Goal: Task Accomplishment & Management: Complete application form

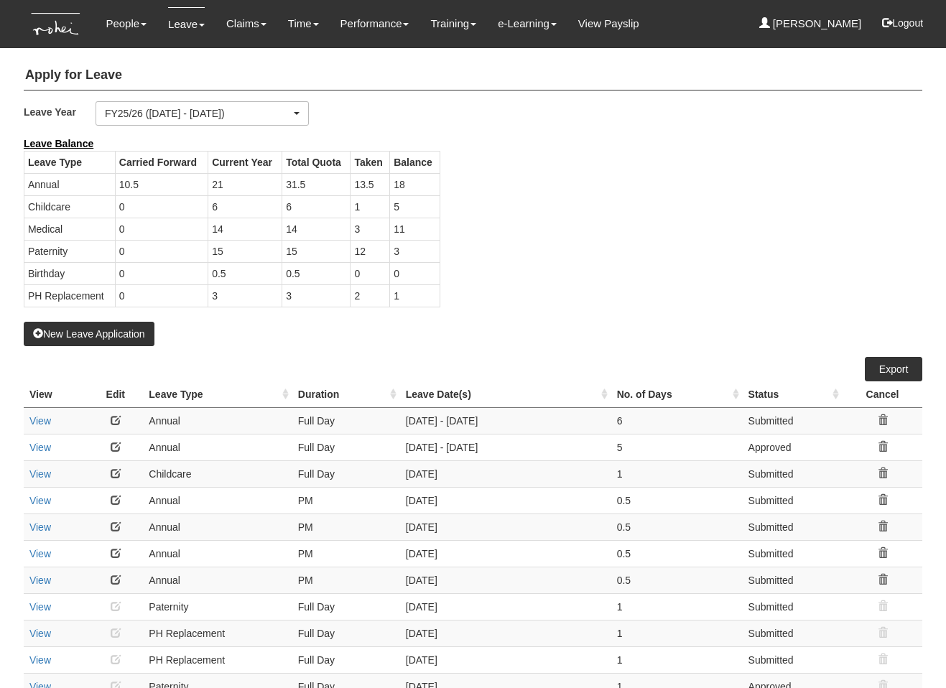
select select "50"
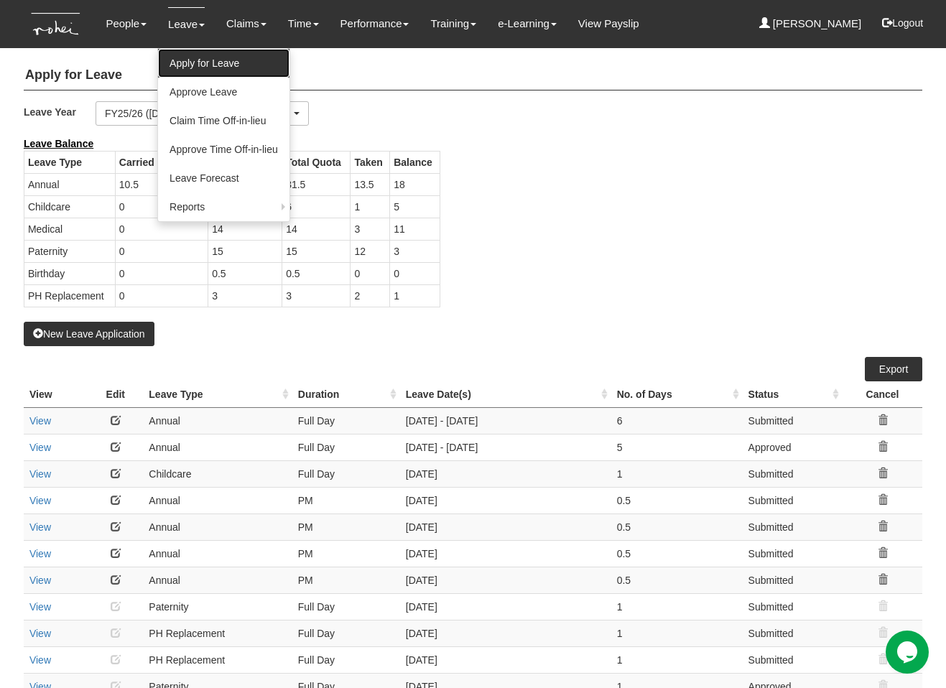
click at [189, 56] on link "Apply for Leave" at bounding box center [223, 63] width 131 height 29
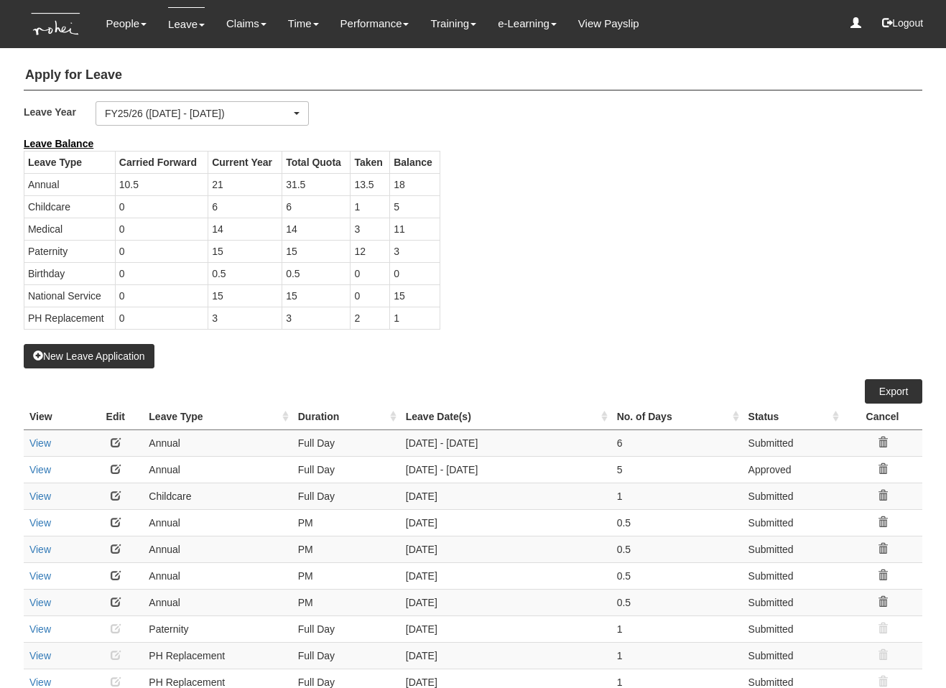
select select "50"
click at [533, 184] on div "Leave Balance Leave Type Carried Forward Current Year Total Quota Taken Balance…" at bounding box center [462, 240] width 898 height 208
click at [62, 352] on button "New Leave Application" at bounding box center [89, 356] width 131 height 24
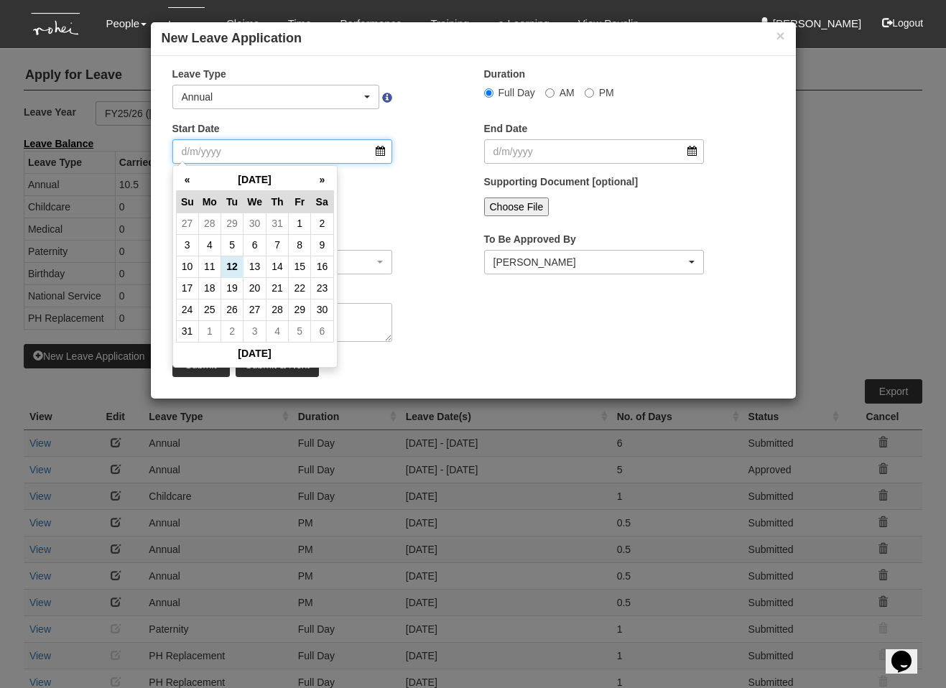
click at [330, 147] on input "Start Date" at bounding box center [282, 151] width 220 height 24
click at [323, 181] on th "»" at bounding box center [322, 180] width 22 height 22
click at [212, 309] on td "29" at bounding box center [209, 310] width 22 height 22
type input "[DATE]"
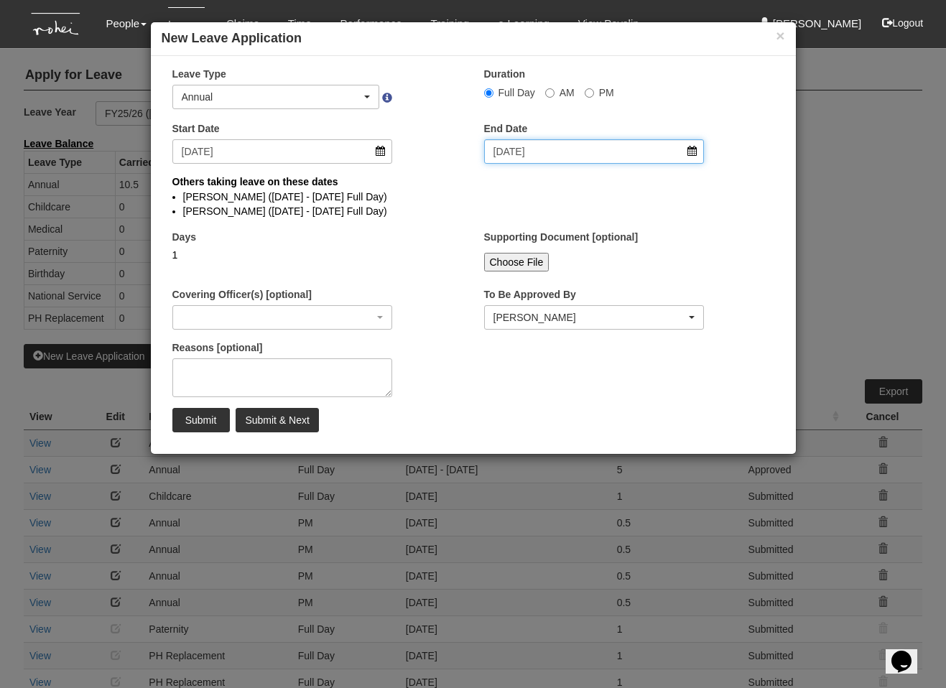
click at [523, 153] on input "[DATE]" at bounding box center [594, 151] width 220 height 24
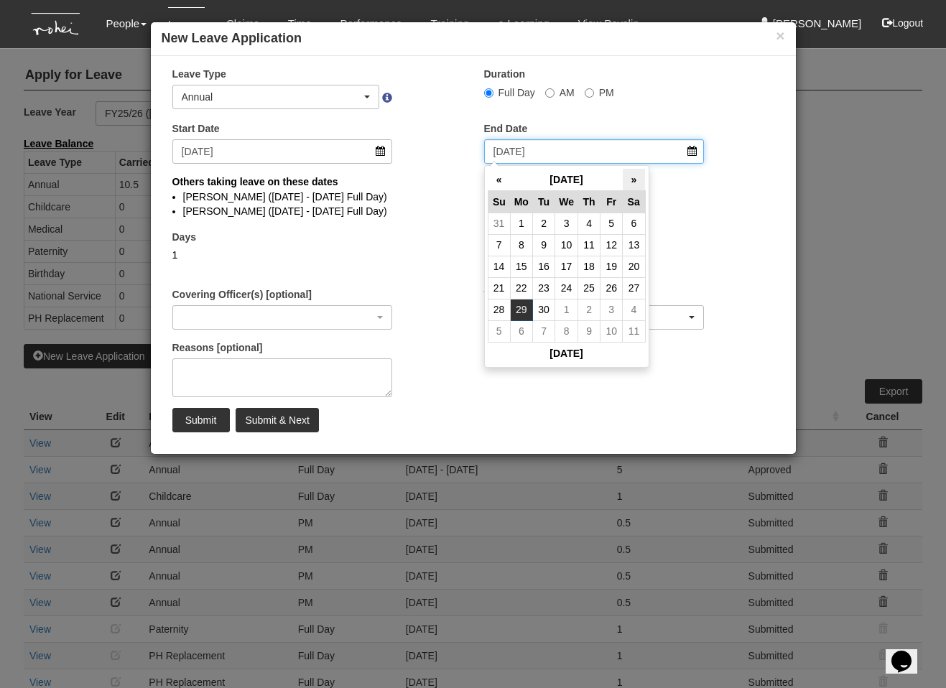
select select
click at [629, 182] on th "»" at bounding box center [634, 180] width 22 height 22
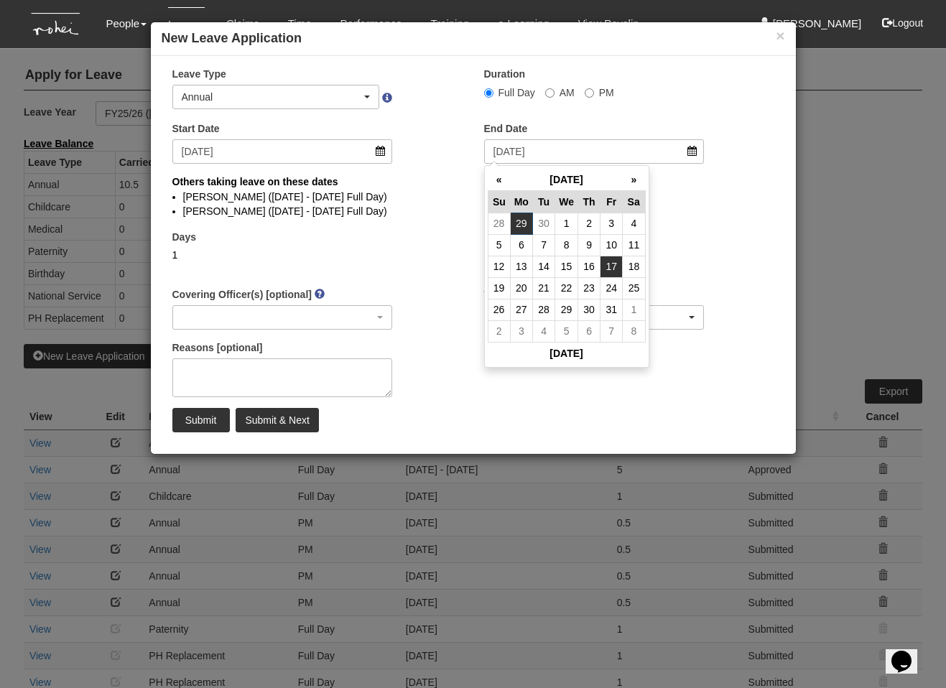
click at [611, 259] on td "17" at bounding box center [611, 267] width 22 height 22
type input "[DATE]"
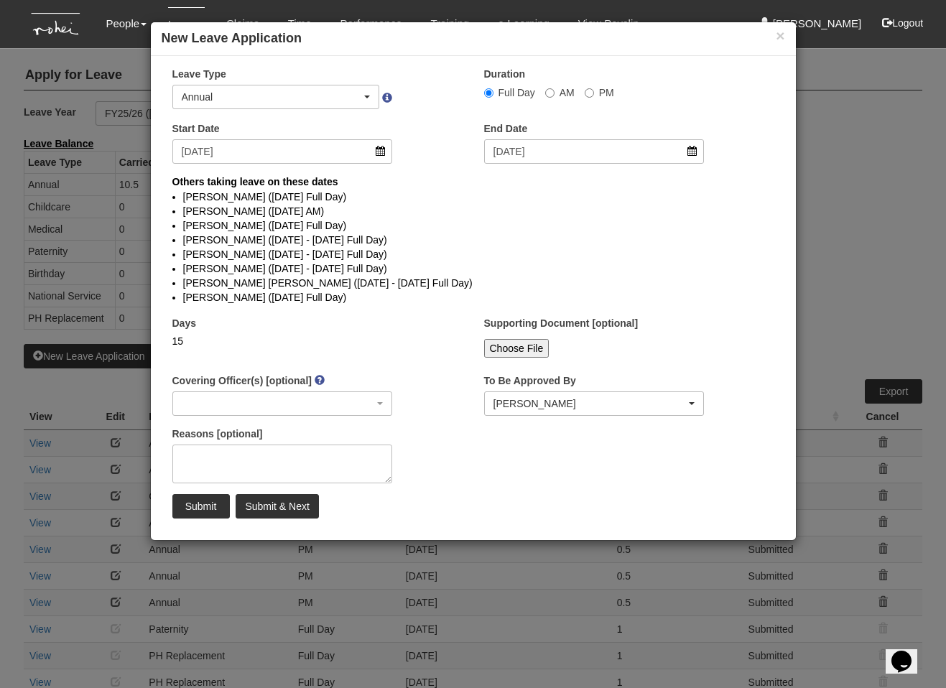
select select
click at [277, 458] on textarea "Reasons [optional]" at bounding box center [282, 463] width 220 height 39
click at [255, 85] on div "Annual" at bounding box center [276, 96] width 206 height 23
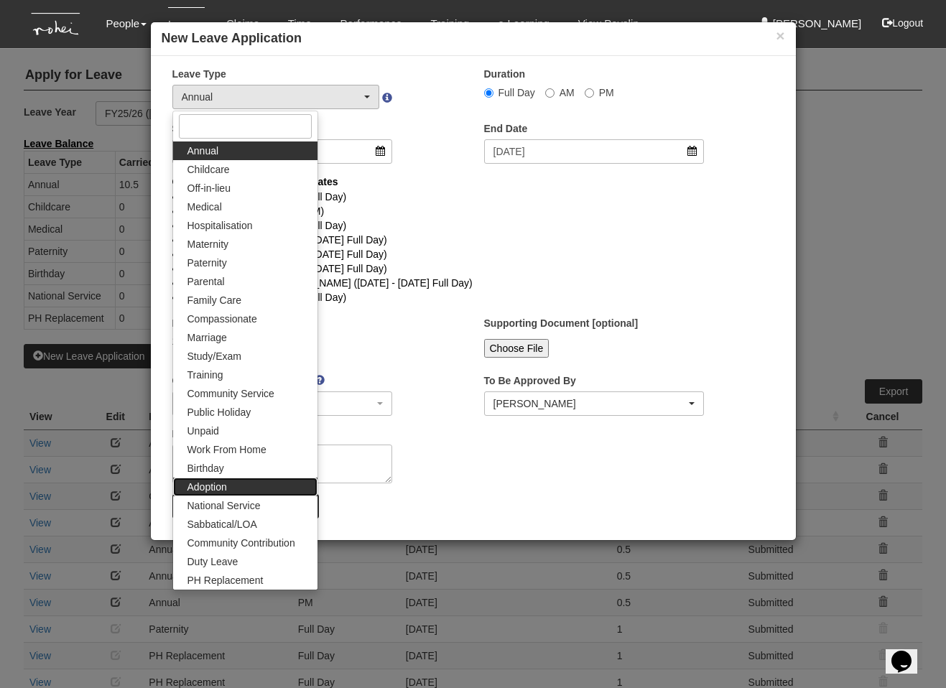
click at [237, 495] on link "Adoption" at bounding box center [245, 486] width 144 height 19
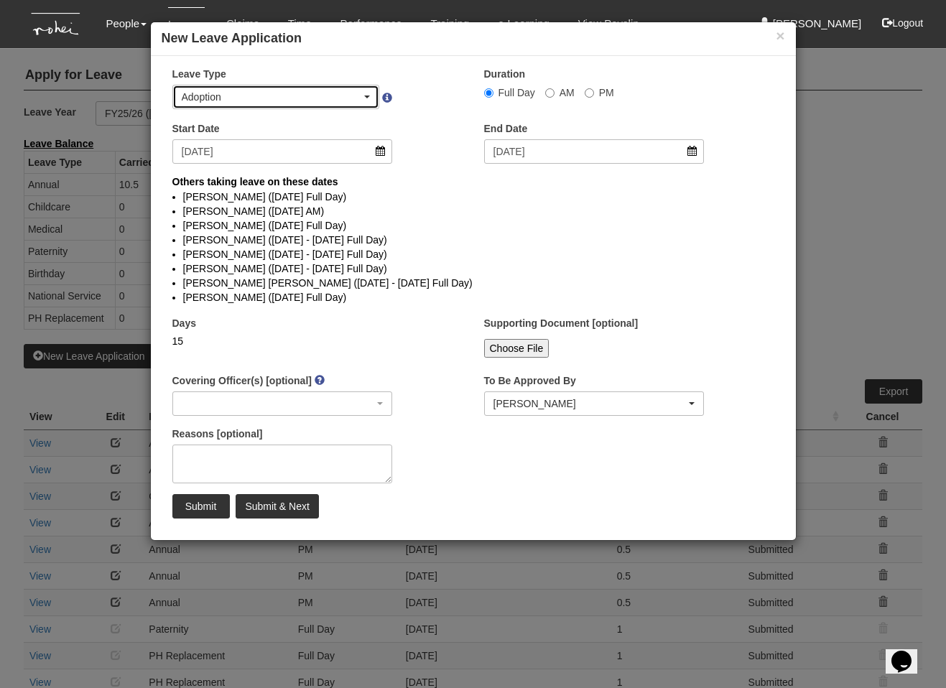
click at [218, 93] on div "Adoption" at bounding box center [272, 97] width 180 height 14
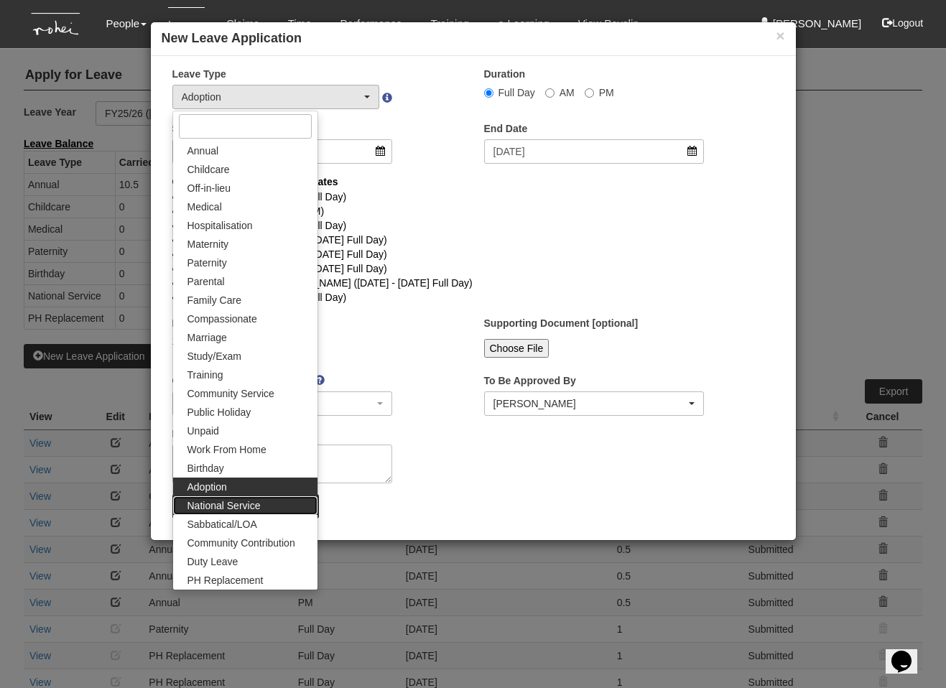
click at [251, 502] on span "National Service" at bounding box center [223, 505] width 73 height 14
select select "21"
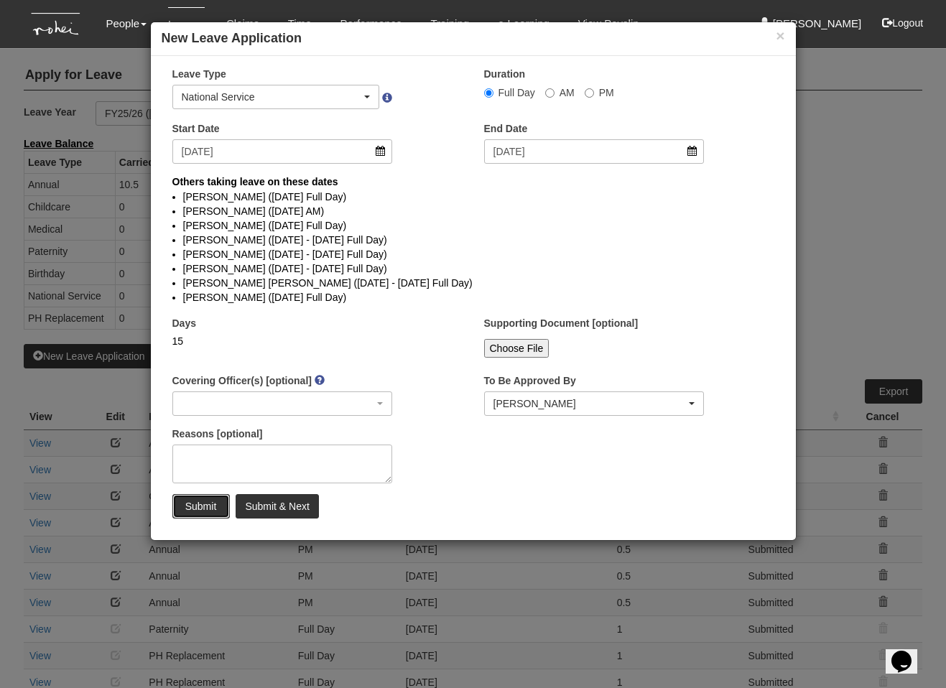
click at [202, 501] on input "Submit" at bounding box center [200, 506] width 57 height 24
select select "50"
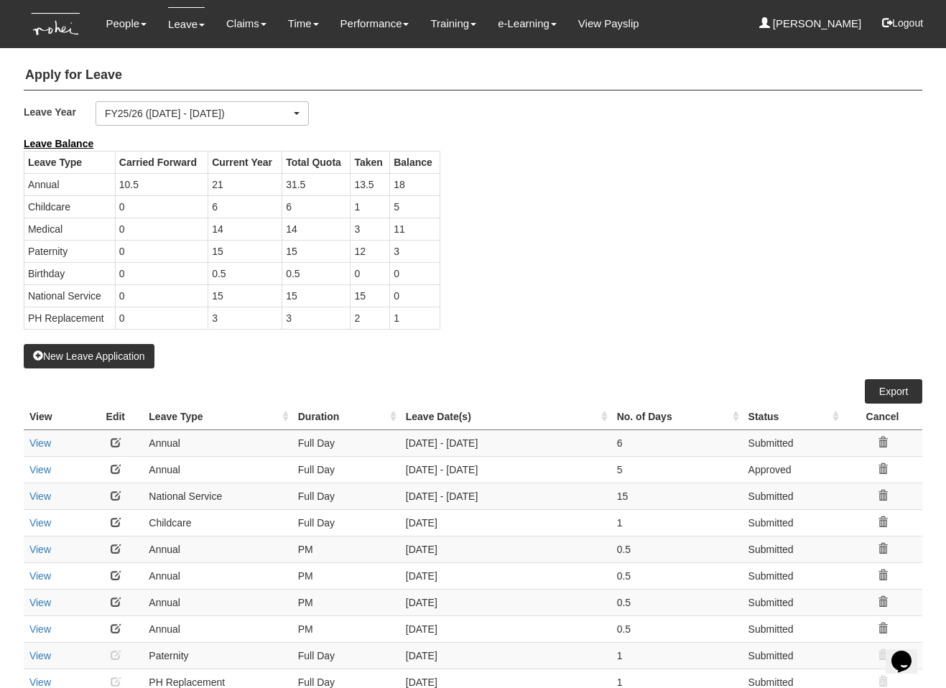
click at [120, 494] on link at bounding box center [116, 495] width 10 height 10
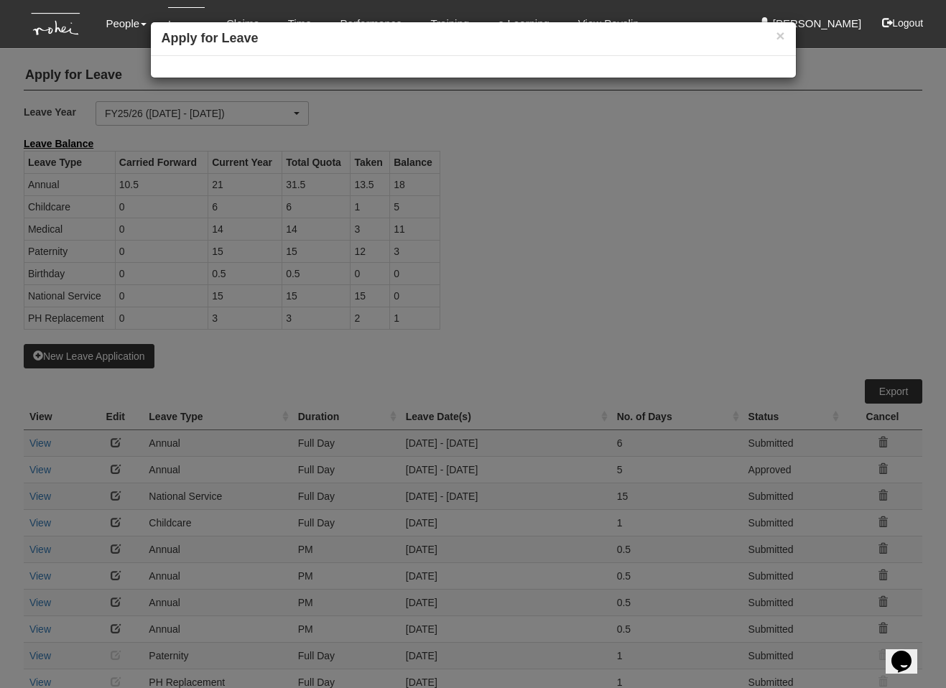
select select
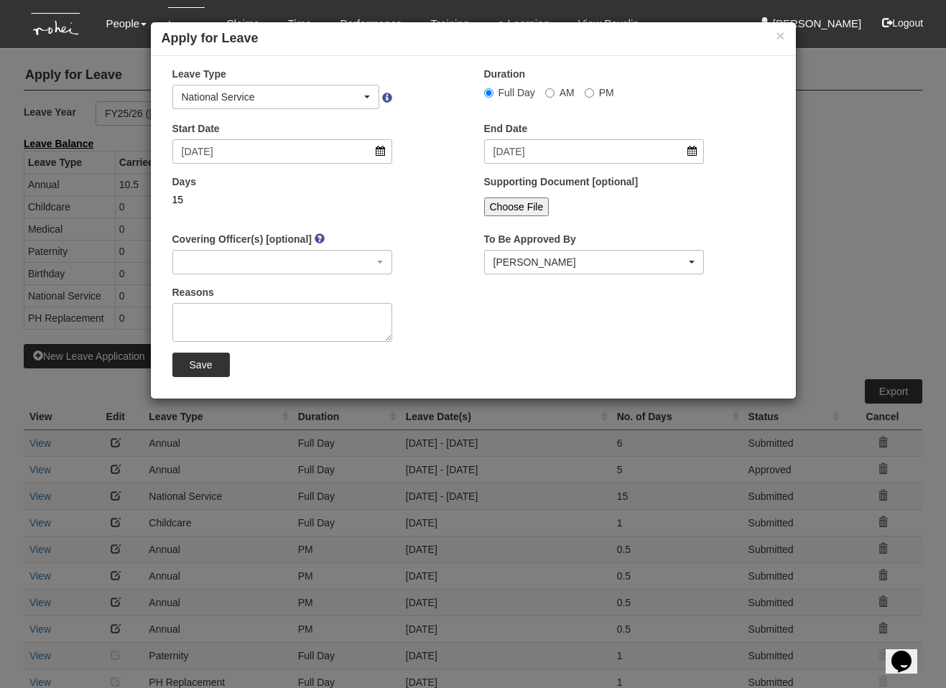
click at [510, 198] on input "Choose File" at bounding box center [516, 206] width 65 height 19
type input "C:\fakepath\esaf100-XXXXX503F.pdf"
click at [200, 368] on input "Save" at bounding box center [200, 365] width 57 height 24
select select "1"
select select
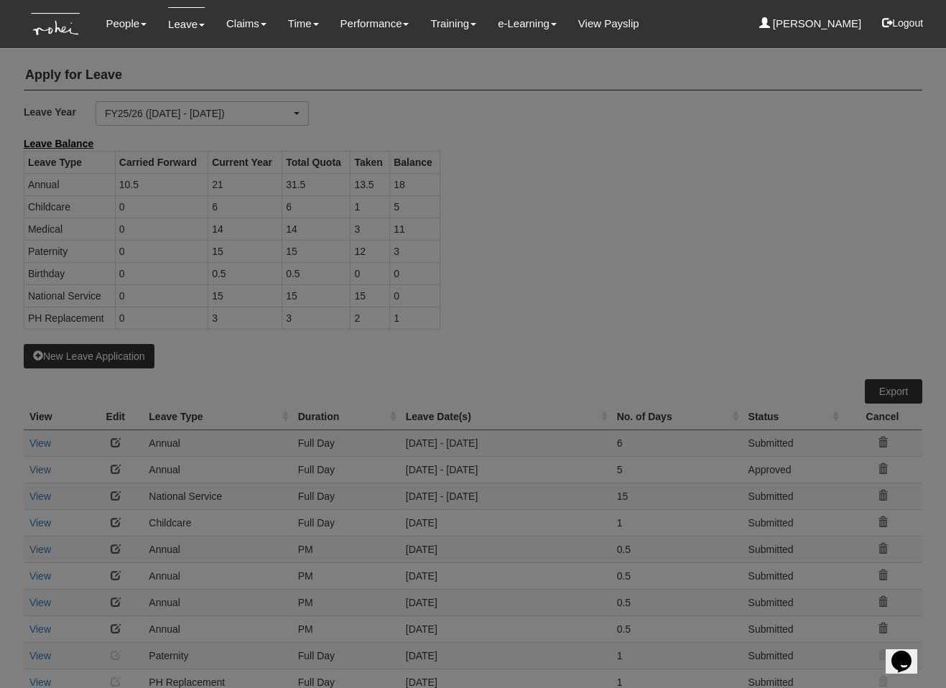
select select "50"
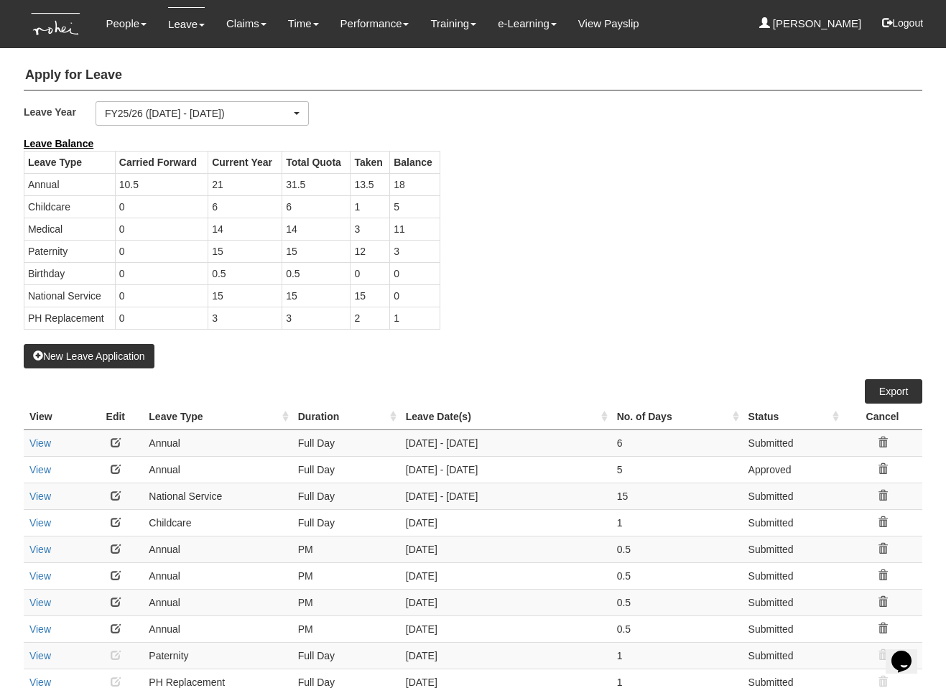
click at [630, 296] on div "Leave Balance Leave Type Carried Forward Current Year Total Quota Taken Balance…" at bounding box center [462, 240] width 898 height 208
click at [635, 276] on div "Leave Balance Leave Type Carried Forward Current Year Total Quota Taken Balance…" at bounding box center [462, 240] width 898 height 208
